Goal: Task Accomplishment & Management: Complete application form

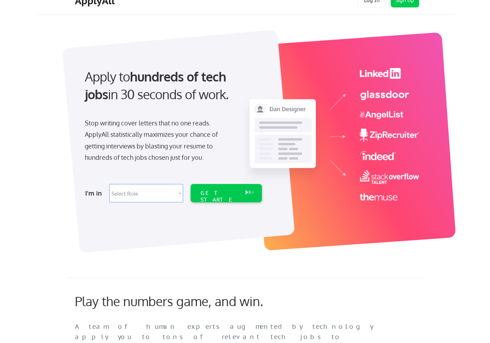
scroll to position [142, 0]
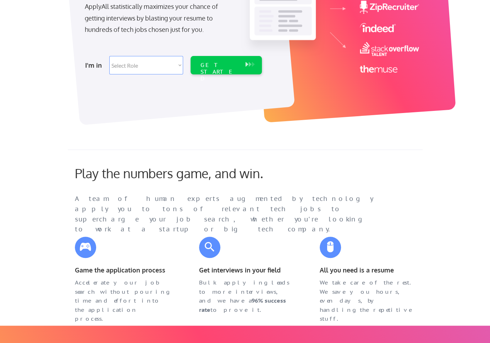
click at [132, 52] on div "Apply to hundreds of tech jobs in 30 seconds of work. Stop writing cover letter…" at bounding box center [172, 5] width 198 height 145
click at [131, 63] on select "Select Role Software Engineering Product Management Customer Success Sales UI/U…" at bounding box center [146, 65] width 74 height 18
select select ""it_security""
click at [109, 56] on select "Select Role Software Engineering Product Management Customer Success Sales UI/U…" at bounding box center [146, 65] width 74 height 18
select select ""it_security""
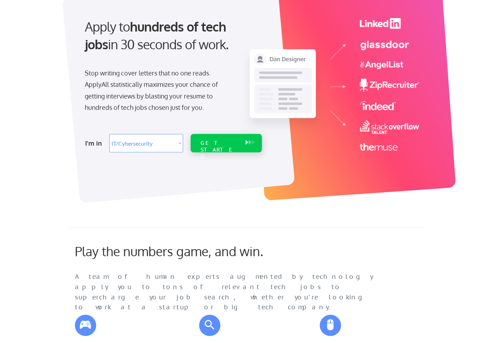
scroll to position [35, 0]
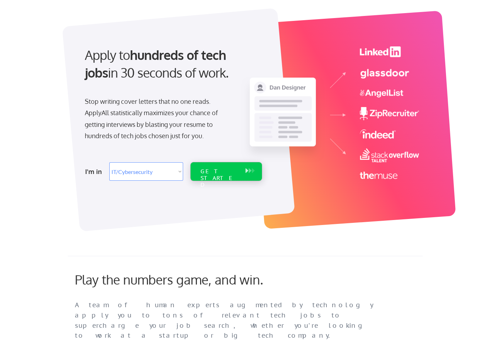
click at [218, 173] on div "GET STARTED" at bounding box center [219, 178] width 38 height 21
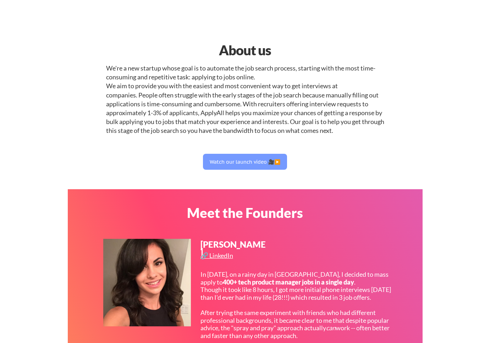
select select ""it_security""
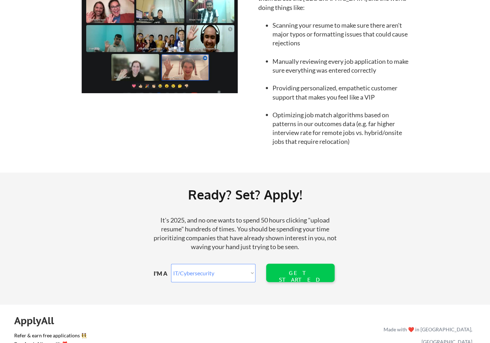
scroll to position [745, 0]
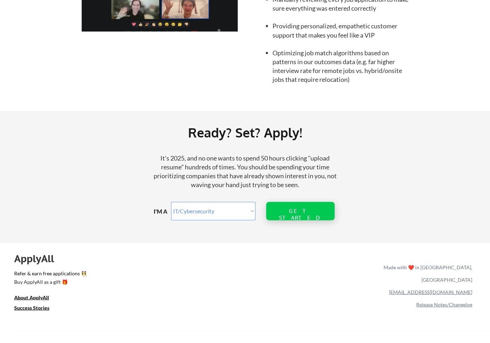
click at [310, 213] on div "GET STARTED" at bounding box center [299, 214] width 45 height 13
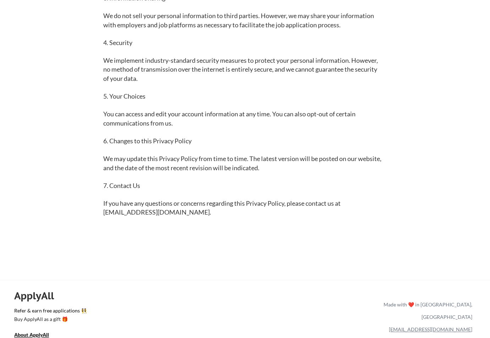
scroll to position [284, 0]
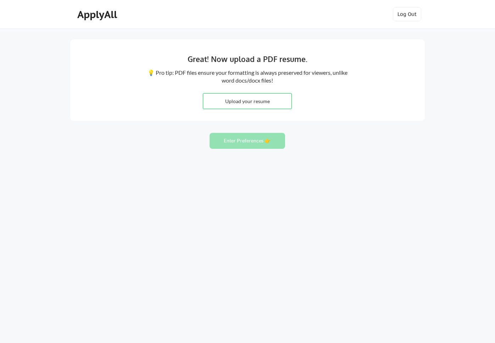
click at [270, 99] on input "file" at bounding box center [247, 101] width 88 height 15
type input "C:\fakepath\[PERSON_NAME] Resume.pdf"
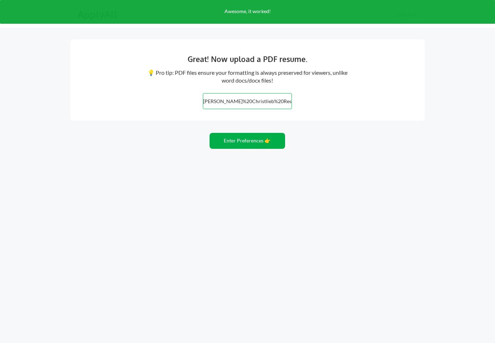
click at [263, 139] on button "Enter Preferences 👉" at bounding box center [248, 141] width 76 height 16
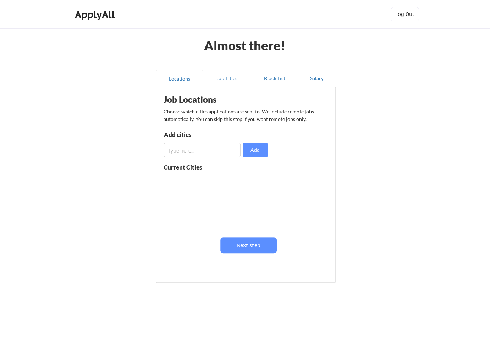
click at [230, 146] on input "input" at bounding box center [202, 150] width 77 height 14
type input "phoenix"
click at [248, 150] on button "Add" at bounding box center [255, 150] width 25 height 14
click at [243, 181] on button at bounding box center [245, 180] width 5 height 5
click at [216, 144] on input "input" at bounding box center [202, 150] width 77 height 14
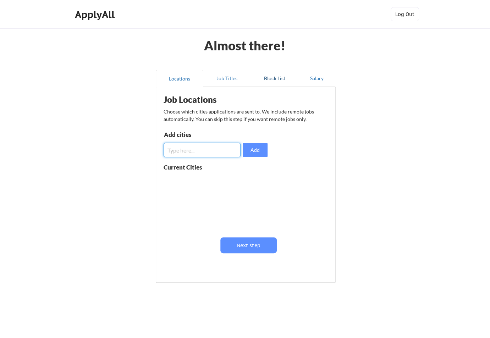
click at [278, 71] on button "Block List" at bounding box center [275, 78] width 48 height 17
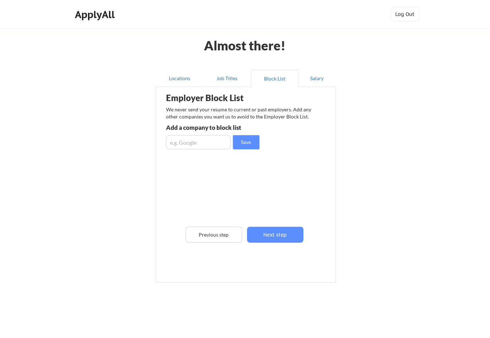
click at [215, 138] on input "input" at bounding box center [198, 142] width 65 height 14
type input "doit.com"
click at [250, 139] on button "Save" at bounding box center [246, 142] width 27 height 14
click at [183, 78] on button "Locations" at bounding box center [180, 78] width 48 height 17
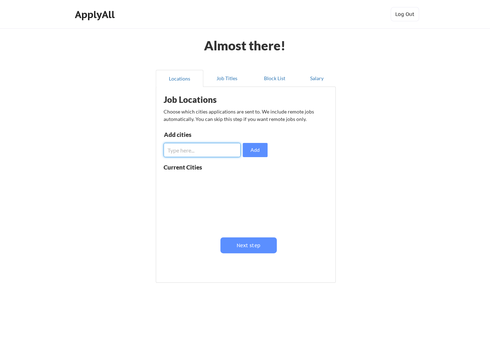
click at [208, 154] on input "input" at bounding box center [202, 150] width 77 height 14
click at [261, 253] on button "Next step" at bounding box center [248, 245] width 56 height 16
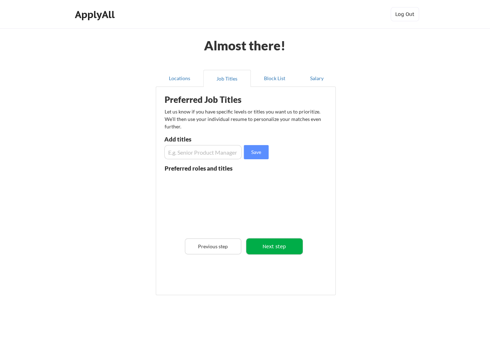
click at [261, 253] on button "Next step" at bounding box center [274, 246] width 56 height 16
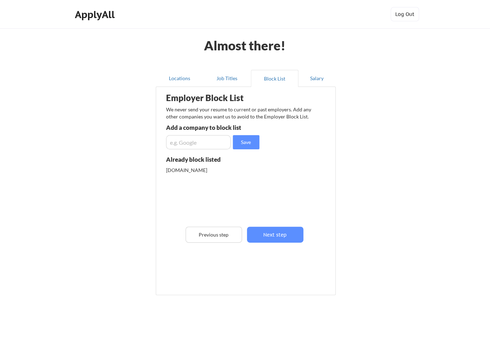
click at [269, 237] on button "Next step" at bounding box center [275, 235] width 56 height 16
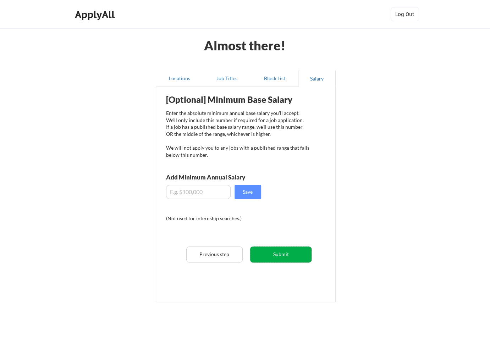
click at [268, 253] on button "Submit" at bounding box center [280, 255] width 61 height 16
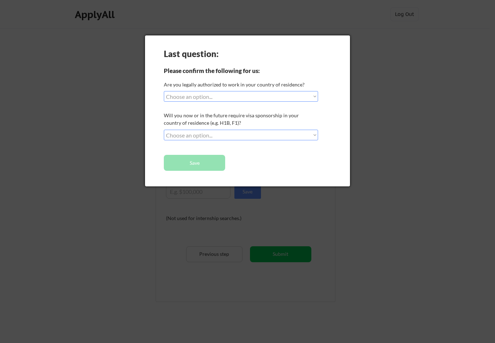
click at [221, 106] on div "Last question: Please confirm the following for us: Are you legally authorized …" at bounding box center [247, 110] width 205 height 151
click at [228, 101] on select "Choose an option... Yes, I am a US Citizen Yes, I am a Canadian Citizen Yes, I …" at bounding box center [241, 96] width 154 height 11
select select ""yes__i_am_a_us_citizen""
click at [164, 91] on select "Choose an option... Yes, I am a US Citizen Yes, I am a Canadian Citizen Yes, I …" at bounding box center [241, 96] width 154 height 11
click at [225, 131] on select "Choose an option... No, I will not need sponsorship Yes, I will need sponsorship" at bounding box center [241, 135] width 154 height 11
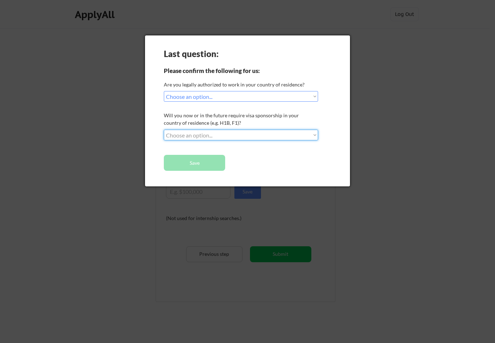
select select ""yes__i_will_need_sponsorship""
click at [164, 130] on select "Choose an option... No, I will not need sponsorship Yes, I will need sponsorship" at bounding box center [241, 135] width 154 height 11
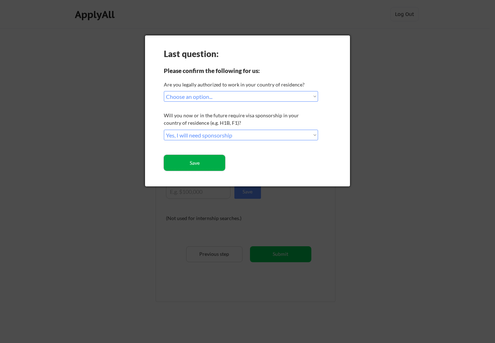
click at [219, 164] on button "Save" at bounding box center [194, 163] width 61 height 16
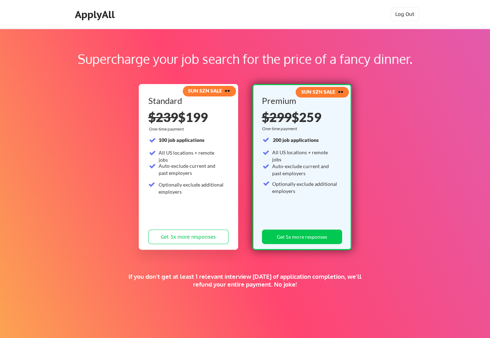
click at [107, 11] on div "ApplyAll" at bounding box center [96, 15] width 42 height 12
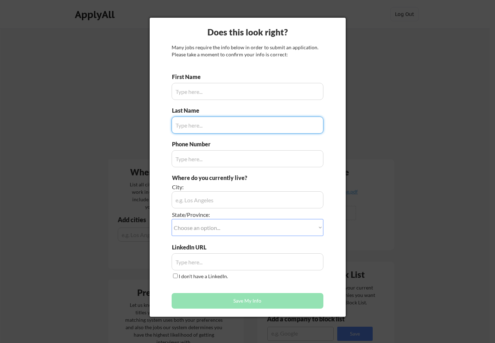
click at [288, 93] on input "input" at bounding box center [248, 91] width 152 height 17
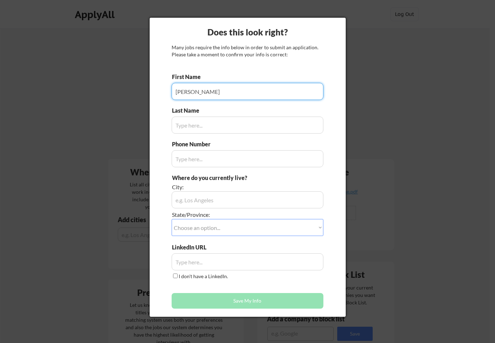
type input "[PERSON_NAME]"
click at [231, 117] on input "input" at bounding box center [248, 125] width 152 height 17
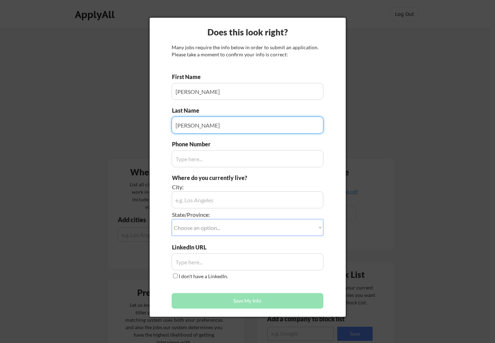
type input "Christlieb"
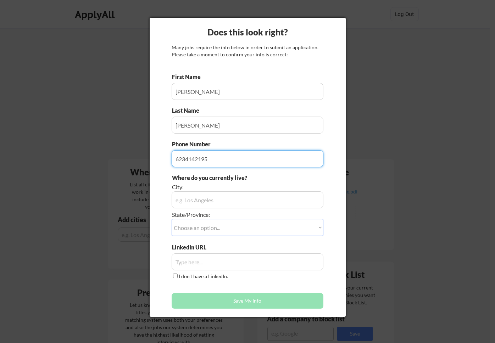
type input "6234142195"
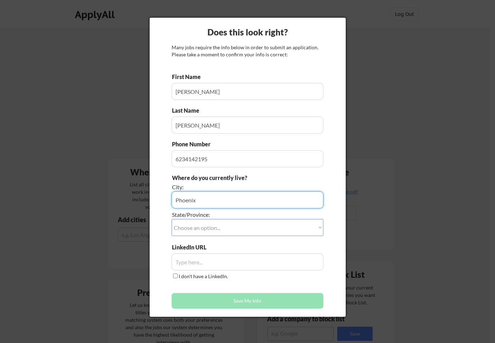
type input "Phoenix"
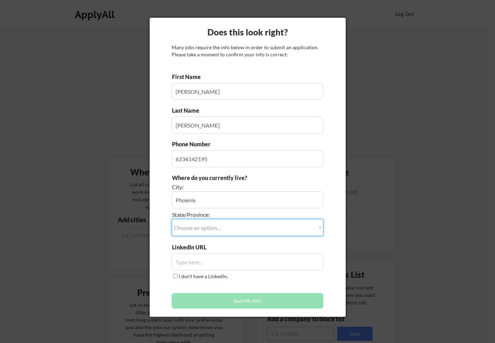
select select ""Arizona""
click at [172, 219] on select "Choose an option... Other/Not Applicable Alabama Alaska Alberta Arizona Arkansa…" at bounding box center [248, 227] width 152 height 17
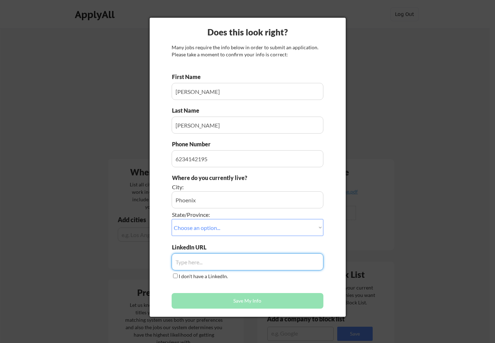
paste input "https://www.linkedin.com/in/dustinchristlieb/"
type input "https://www.linkedin.com/in/dustinchristlieb/"
click at [286, 286] on div "First Name Last Name Phone Number Where do you currently live? City: State/Prov…" at bounding box center [248, 192] width 152 height 239
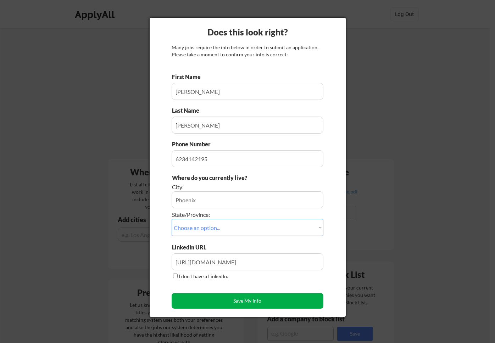
click at [291, 302] on button "Save My Info" at bounding box center [248, 301] width 152 height 16
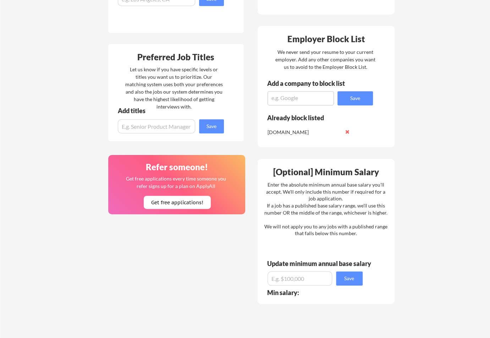
scroll to position [284, 0]
